Goal: Transaction & Acquisition: Purchase product/service

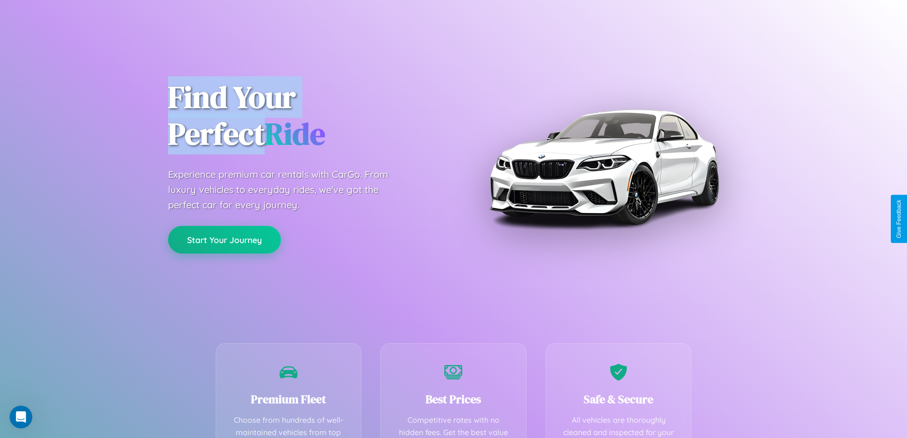
click at [224, 239] on button "Start Your Journey" at bounding box center [224, 240] width 113 height 28
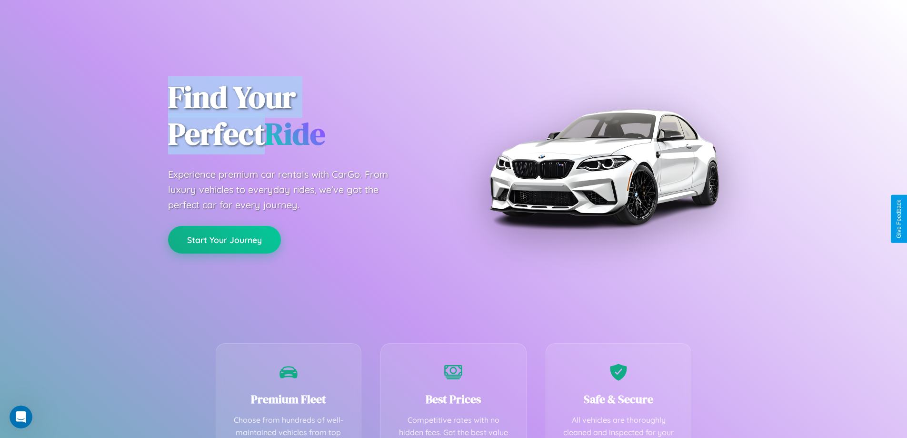
click at [224, 239] on button "Start Your Journey" at bounding box center [224, 240] width 113 height 28
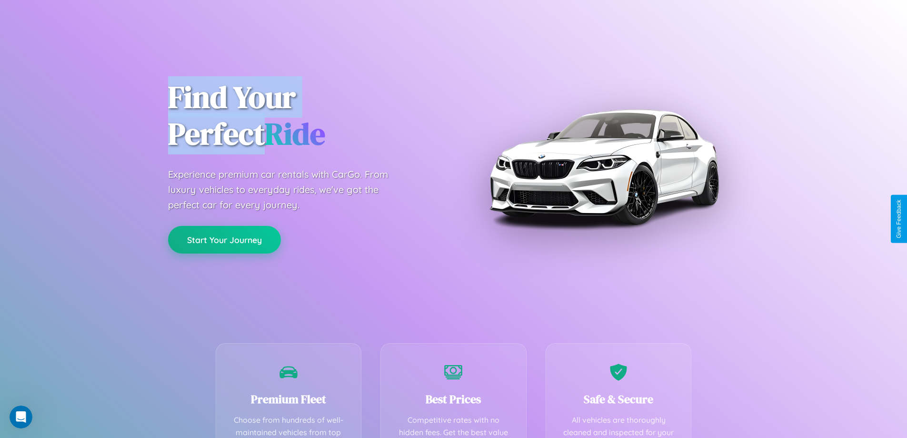
click at [224, 239] on button "Start Your Journey" at bounding box center [224, 240] width 113 height 28
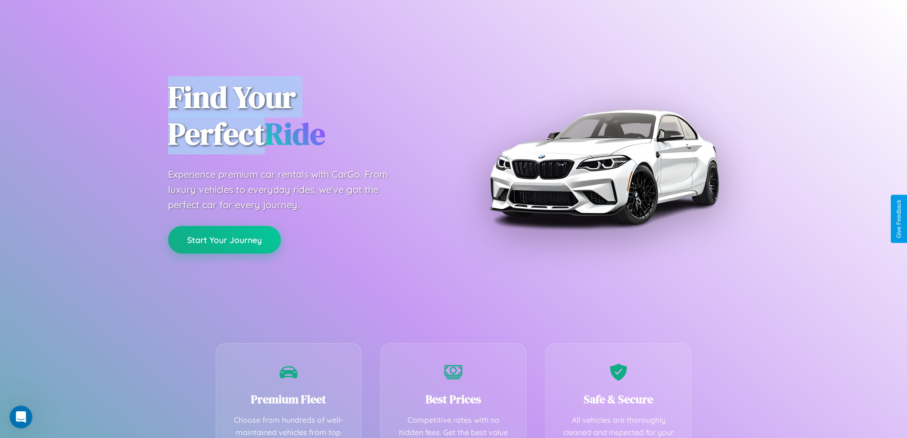
click at [224, 239] on button "Start Your Journey" at bounding box center [224, 240] width 113 height 28
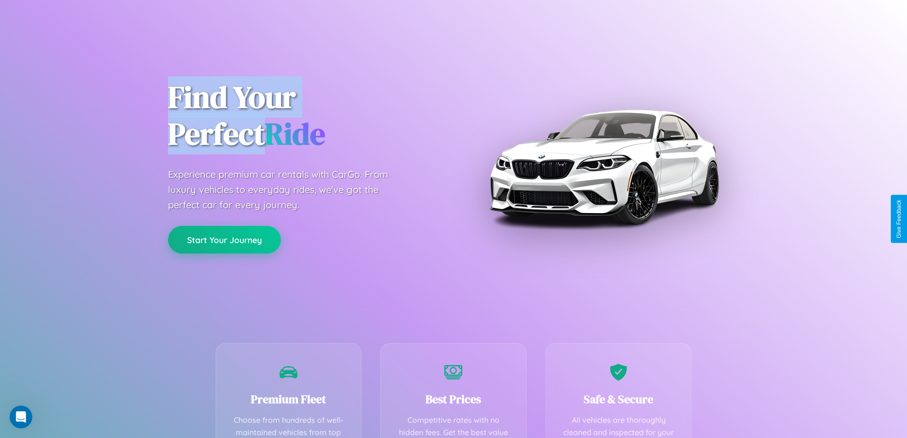
click at [224, 239] on button "Start Your Journey" at bounding box center [224, 240] width 113 height 28
